Goal: Book appointment/travel/reservation

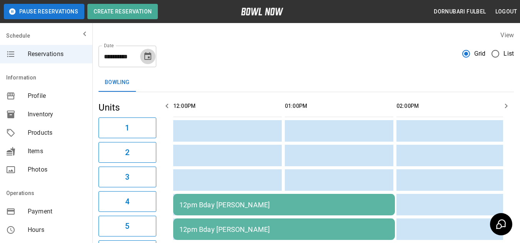
click at [147, 57] on icon "Choose date, selected date is Sep 13, 2025" at bounding box center [147, 56] width 9 height 9
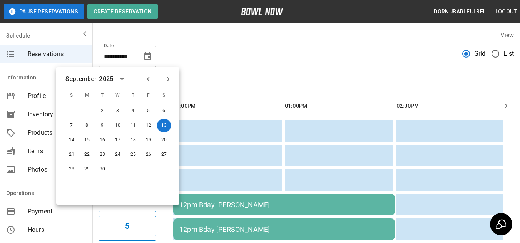
click at [113, 80] on div "2025" at bounding box center [107, 79] width 17 height 9
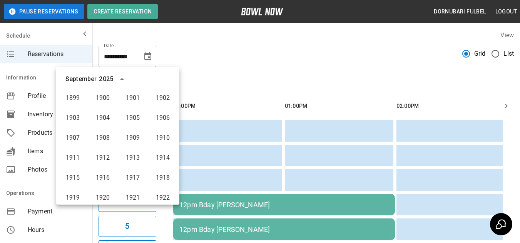
scroll to position [572, 0]
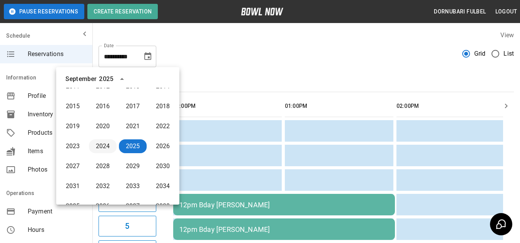
click at [102, 145] on button "2024" at bounding box center [103, 147] width 28 height 14
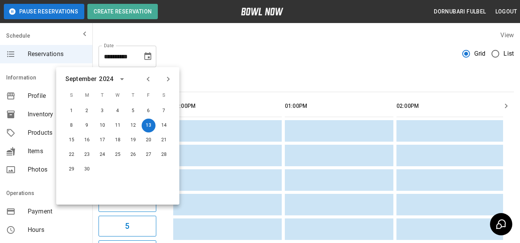
scroll to position [0, 0]
drag, startPoint x: 102, startPoint y: 145, endPoint x: 87, endPoint y: 84, distance: 62.7
click at [87, 84] on div "[DATE]" at bounding box center [96, 79] width 63 height 12
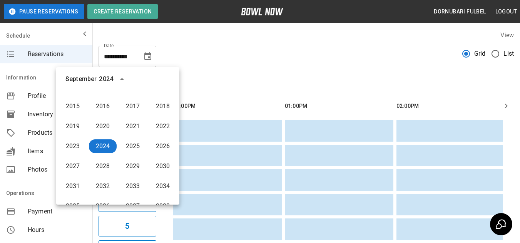
click at [98, 81] on div "September" at bounding box center [81, 79] width 33 height 9
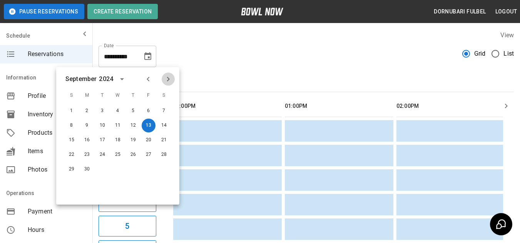
click at [168, 78] on icon "Next month" at bounding box center [168, 79] width 3 height 5
click at [74, 121] on button "8" at bounding box center [72, 126] width 14 height 14
click at [73, 117] on button "1" at bounding box center [72, 111] width 14 height 14
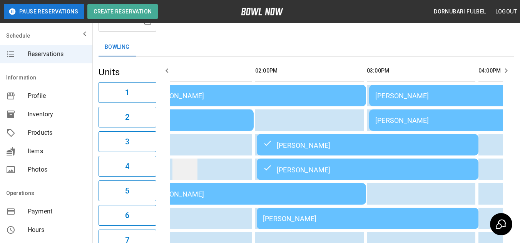
scroll to position [0, 142]
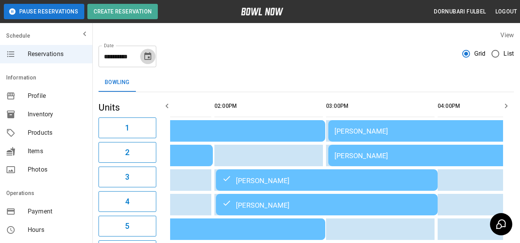
click at [151, 57] on icon "Choose date, selected date is Dec 1, 2024" at bounding box center [147, 56] width 7 height 8
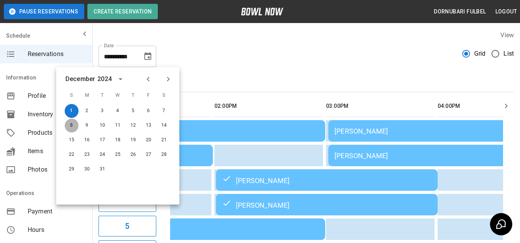
click at [68, 126] on button "8" at bounding box center [72, 126] width 14 height 14
type input "**********"
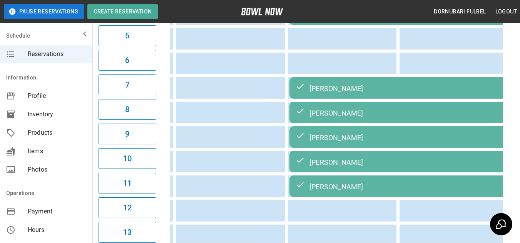
click at [338, 90] on div "[PERSON_NAME]" at bounding box center [399, 87] width 209 height 9
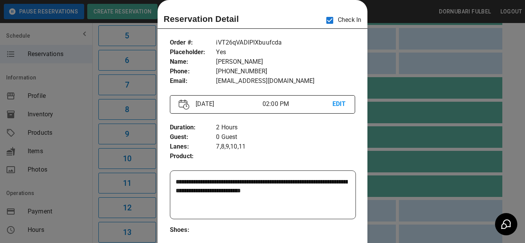
click at [395, 181] on div at bounding box center [262, 121] width 525 height 243
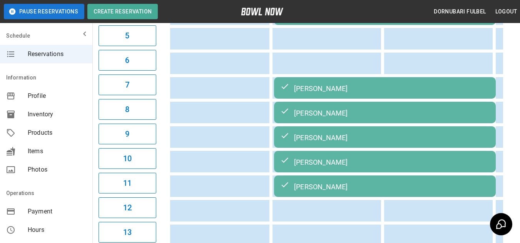
click at [355, 93] on div "[PERSON_NAME]" at bounding box center [384, 87] width 209 height 9
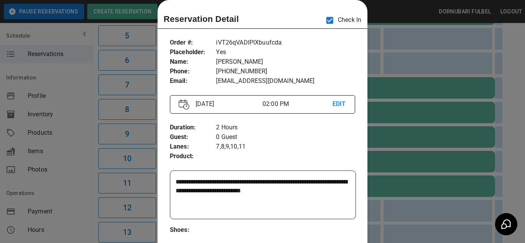
click at [393, 192] on div at bounding box center [262, 121] width 525 height 243
